Goal: Check status: Check status

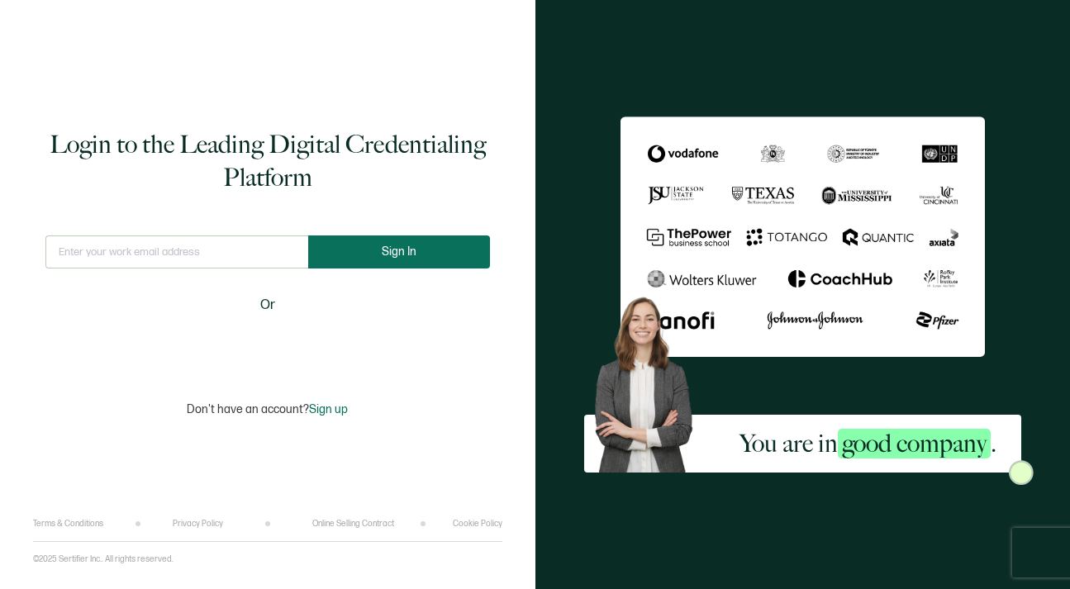
type input "[EMAIL_ADDRESS][PERSON_NAME][DOMAIN_NAME]"
click at [390, 239] on button "Sign In" at bounding box center [399, 251] width 182 height 33
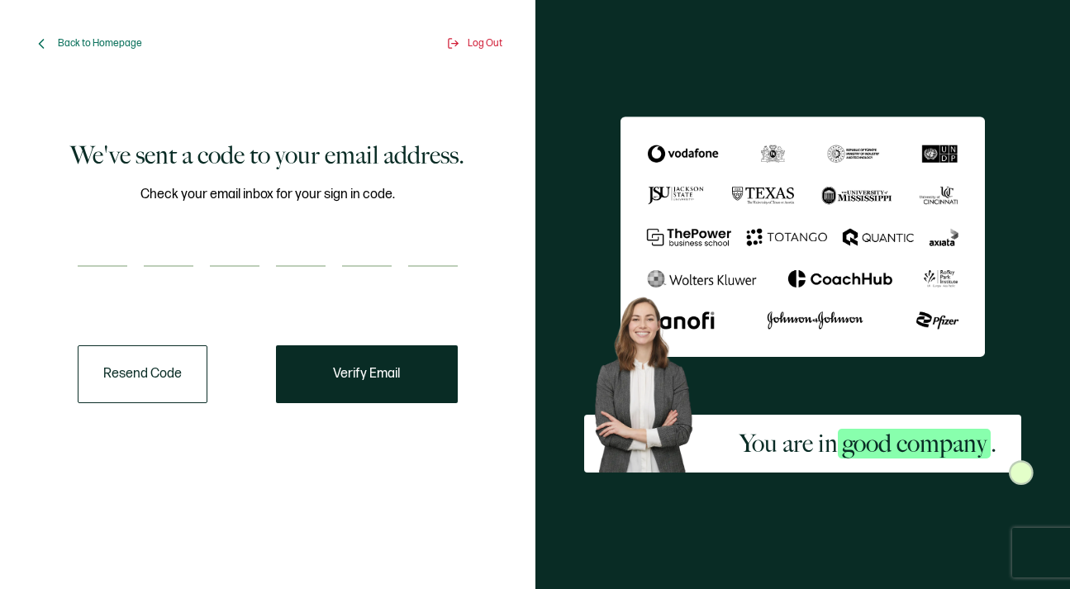
click at [115, 255] on input "number" at bounding box center [103, 250] width 50 height 33
paste input "6"
type input "6"
type input "9"
type input "4"
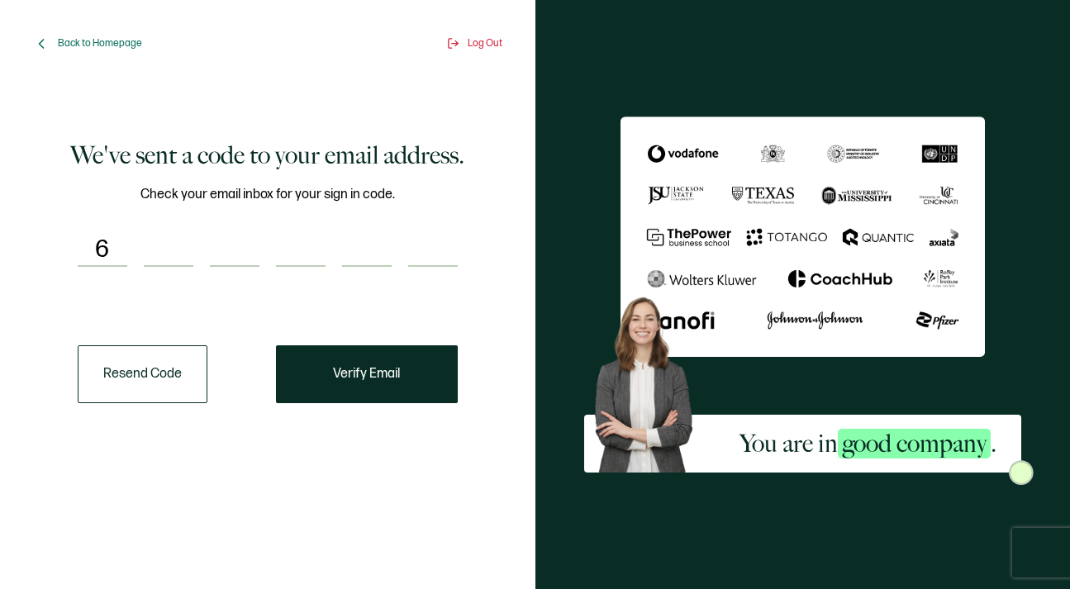
type input "4"
type input "3"
type input "0"
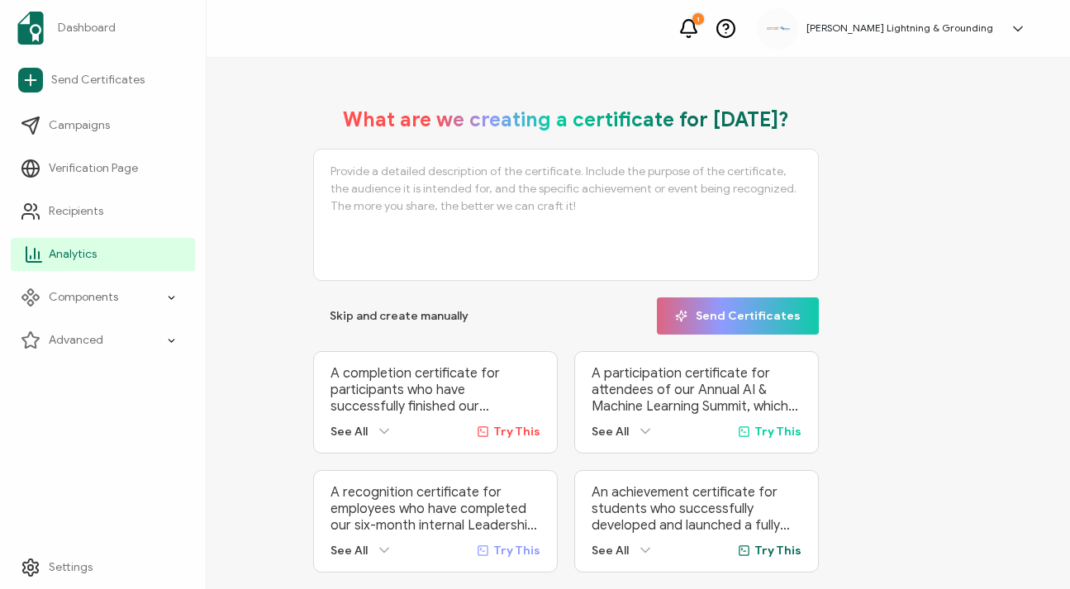
click at [27, 258] on icon at bounding box center [34, 255] width 20 height 20
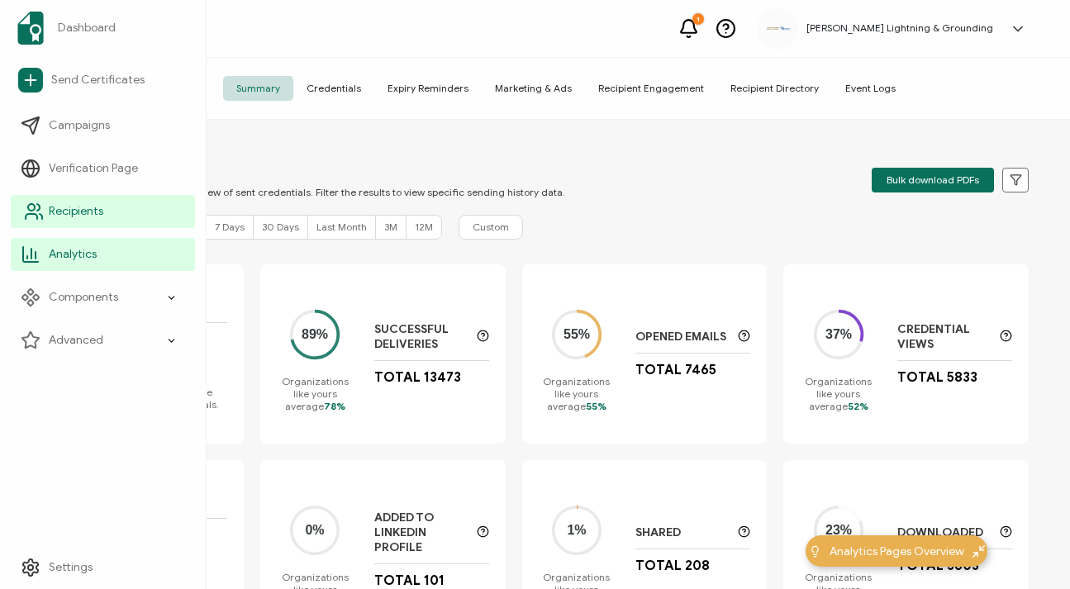
click at [35, 214] on icon at bounding box center [32, 216] width 12 height 5
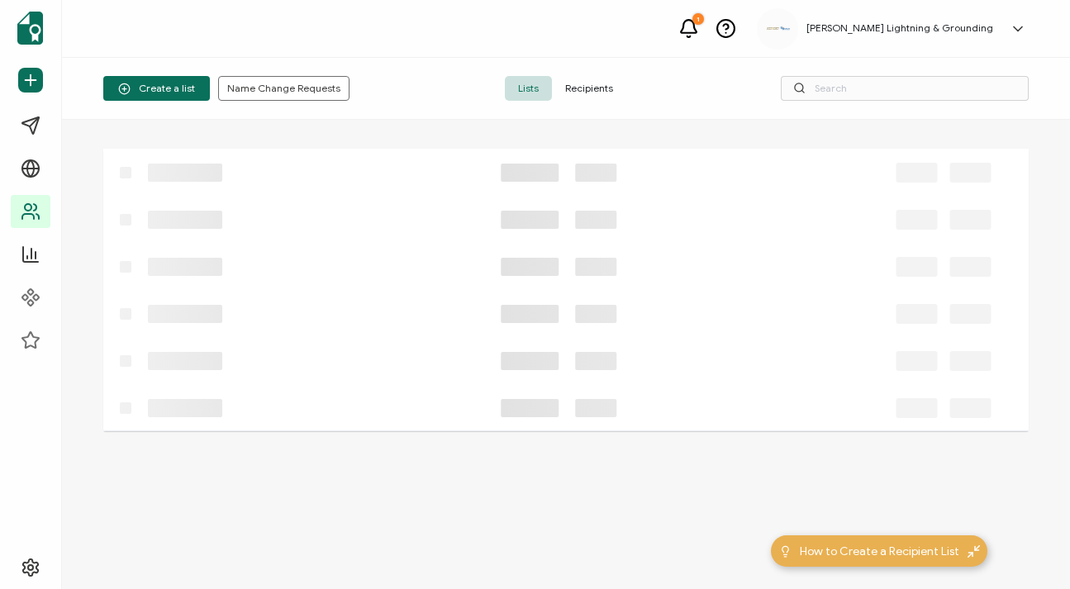
click at [609, 87] on span "Recipients" at bounding box center [589, 88] width 74 height 25
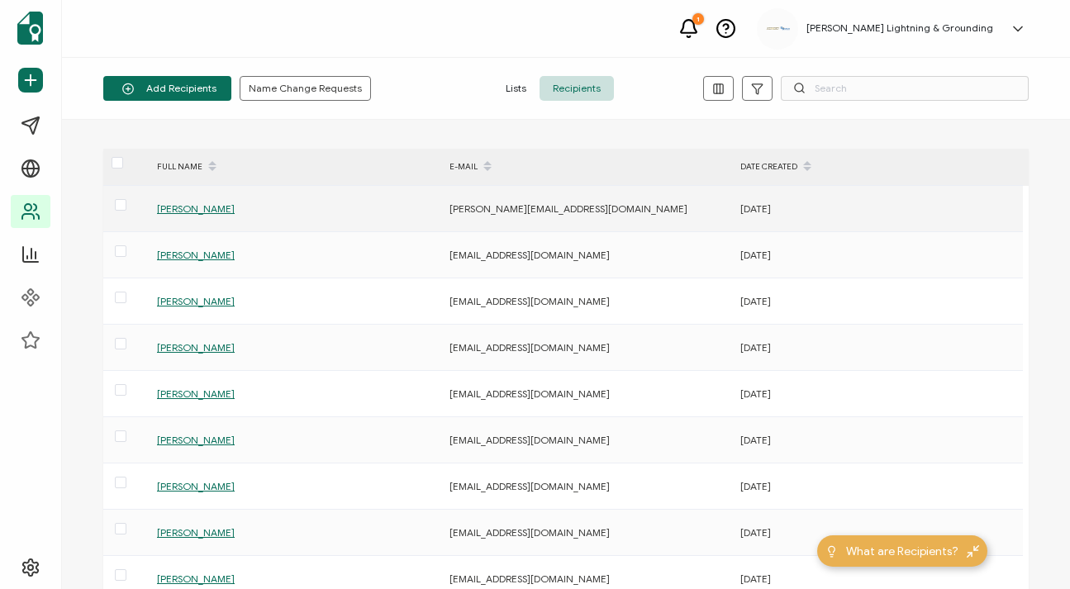
click at [207, 210] on span "[PERSON_NAME]" at bounding box center [196, 208] width 78 height 12
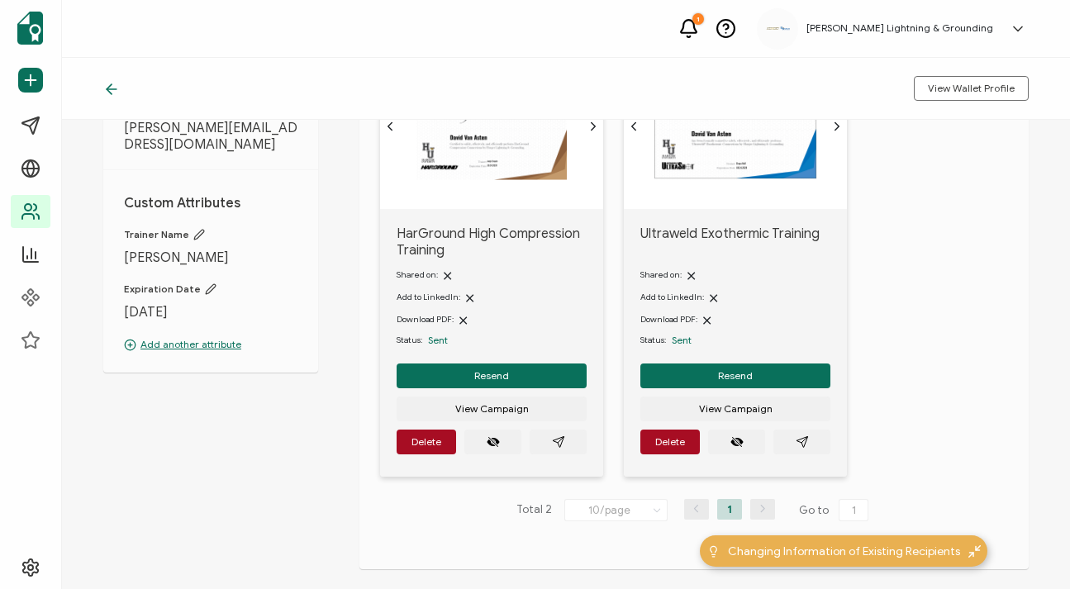
scroll to position [248, 0]
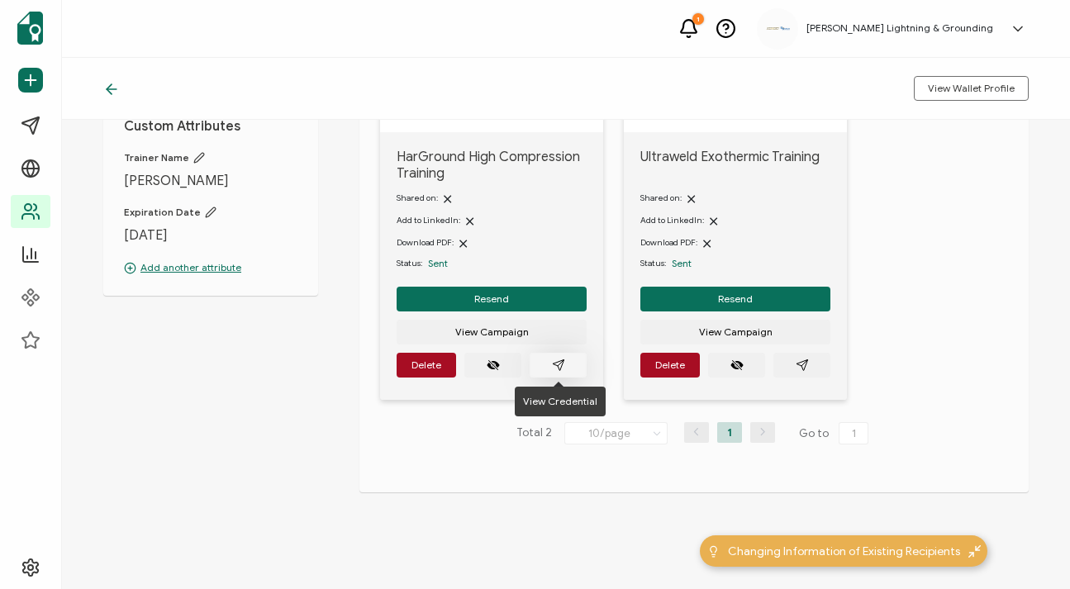
click at [549, 369] on button "button" at bounding box center [558, 365] width 57 height 25
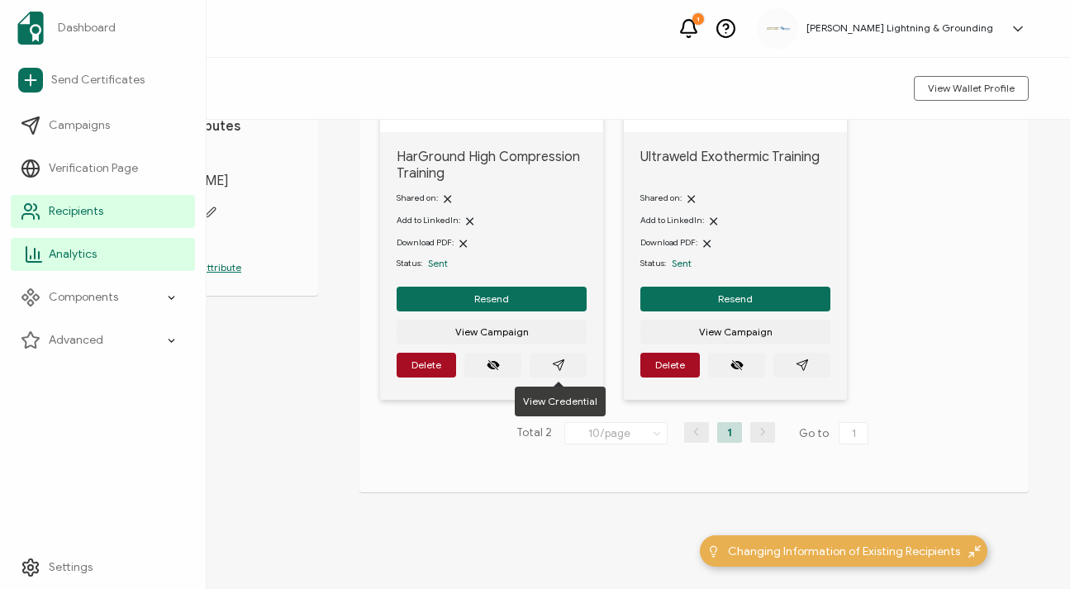
click at [60, 257] on span "Analytics" at bounding box center [73, 254] width 48 height 17
